Goal: Navigation & Orientation: Understand site structure

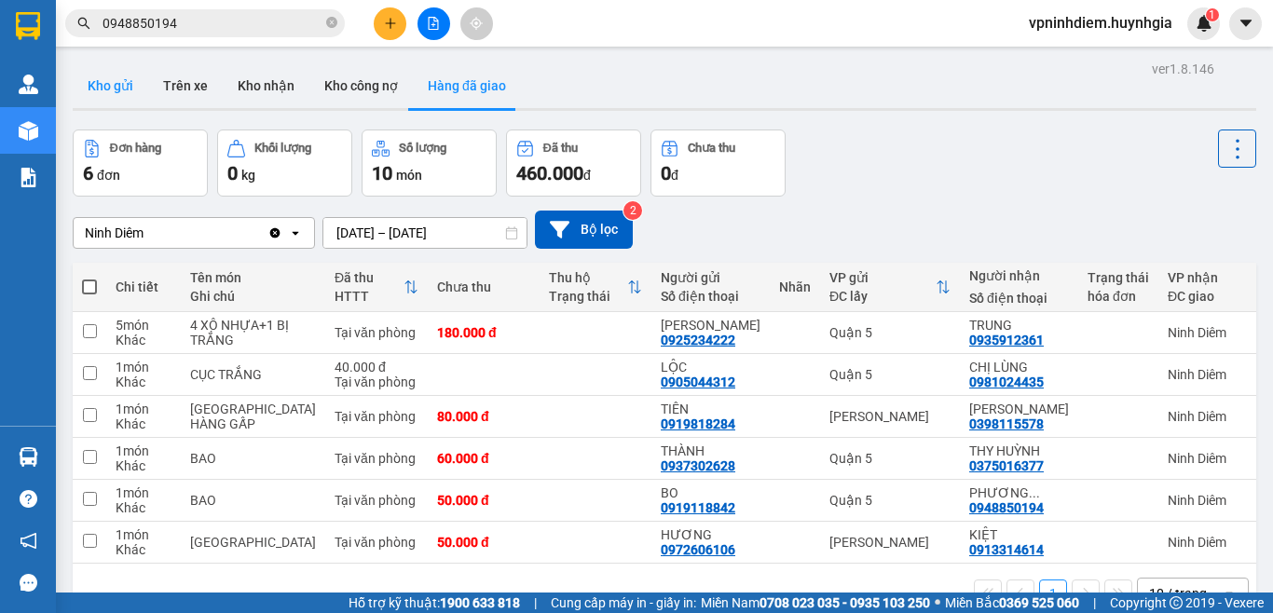
click at [113, 77] on button "Kho gửi" at bounding box center [110, 85] width 75 height 45
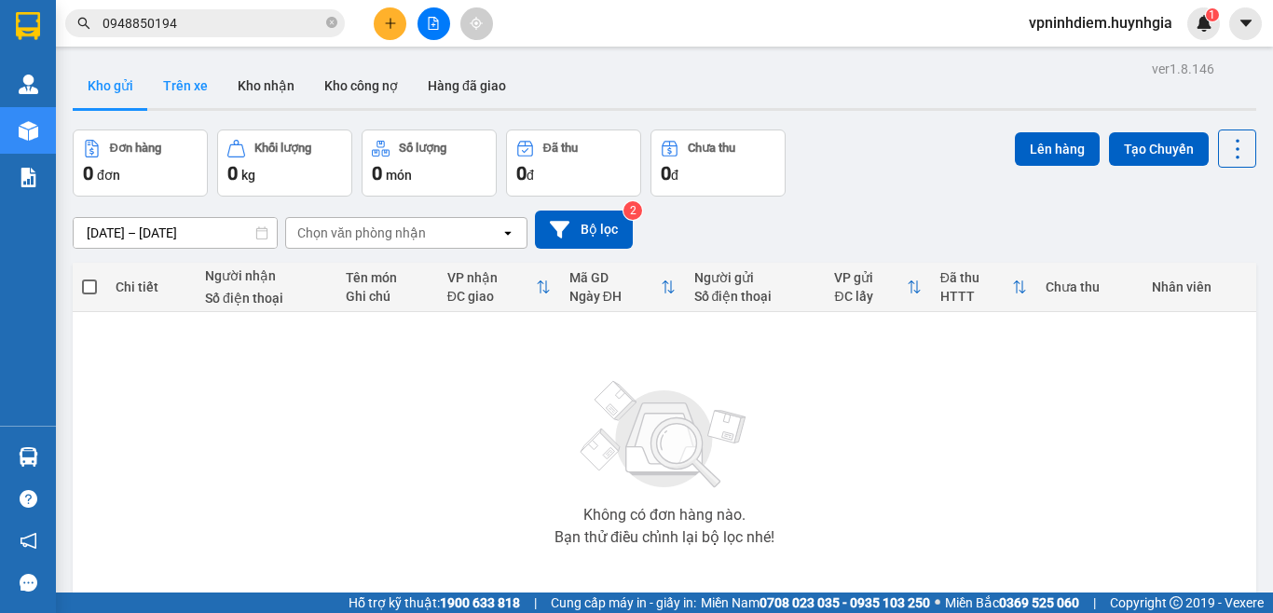
click at [194, 81] on button "Trên xe" at bounding box center [185, 85] width 75 height 45
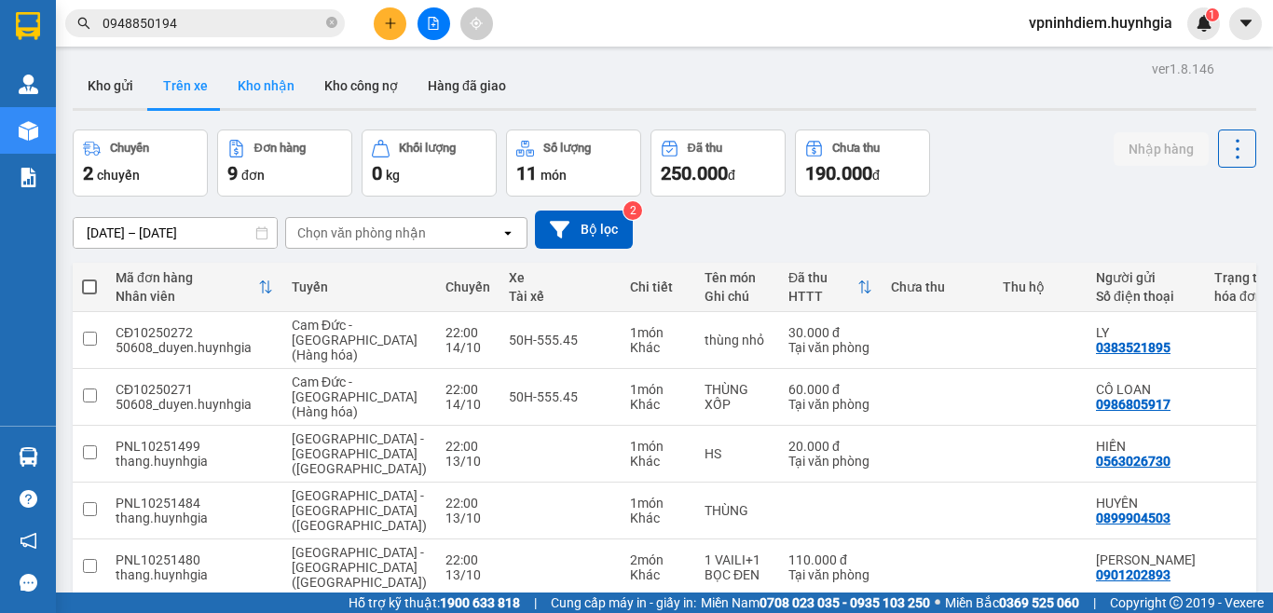
click at [281, 86] on button "Kho nhận" at bounding box center [266, 85] width 87 height 45
type input "[DATE] – [DATE]"
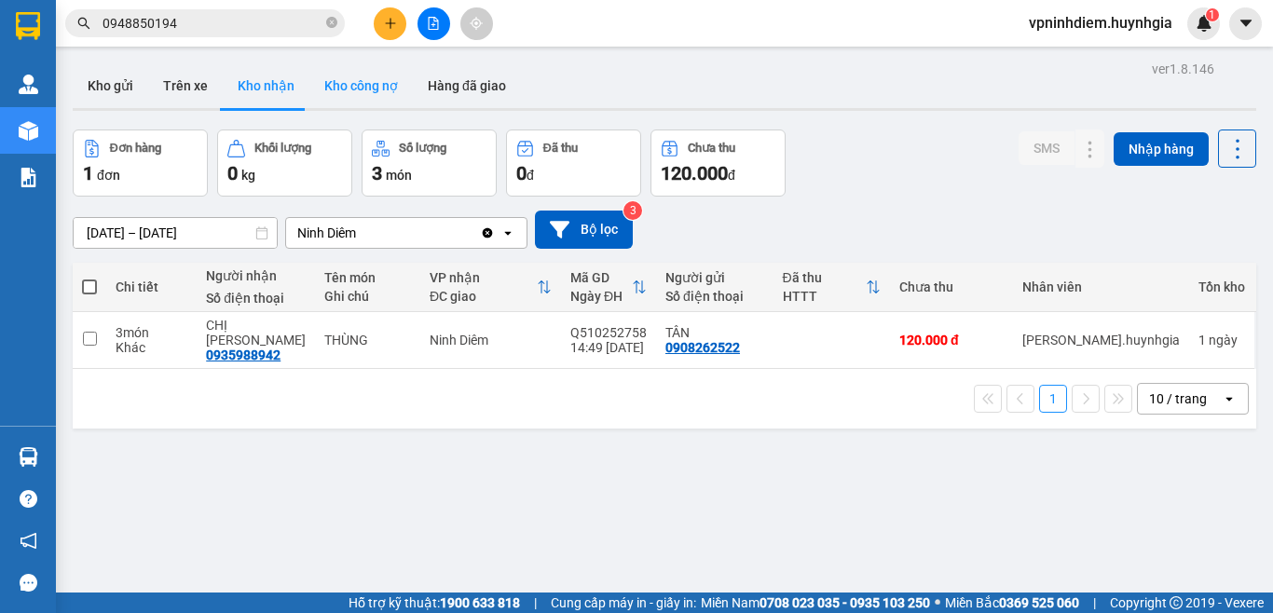
click at [382, 86] on button "Kho công nợ" at bounding box center [360, 85] width 103 height 45
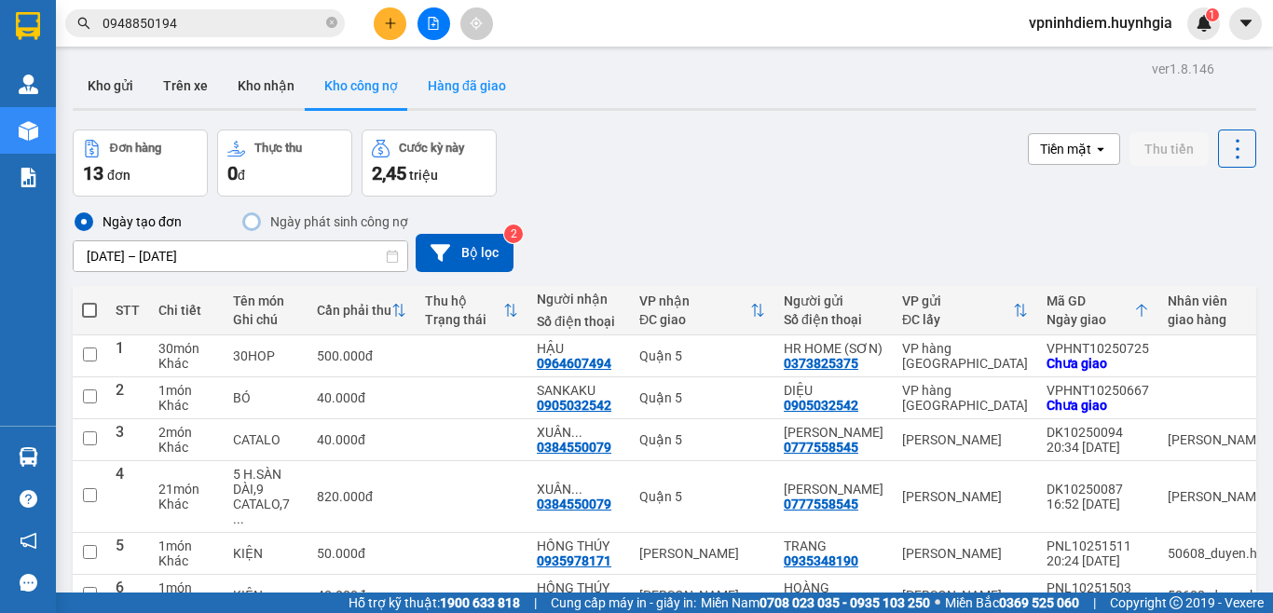
click at [479, 89] on button "Hàng đã giao" at bounding box center [467, 85] width 108 height 45
